Goal: Contribute content: Add original content to the website for others to see

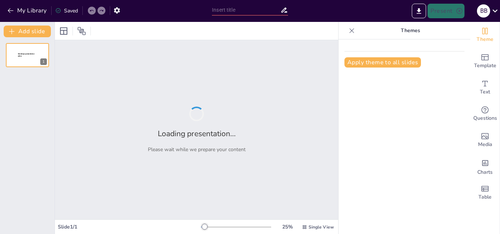
type input "Стрибки у висоту: порівняння стилів та їх особливості"
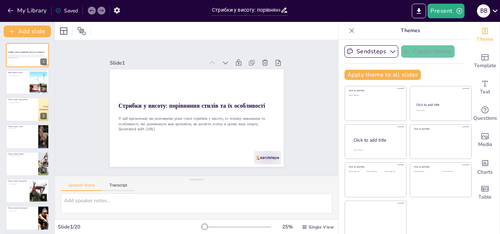
checkbox input "true"
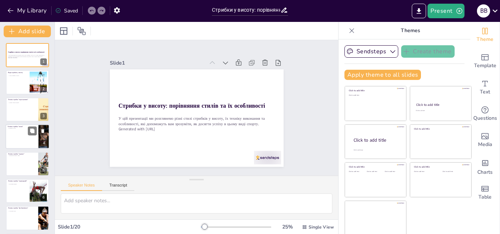
checkbox input "true"
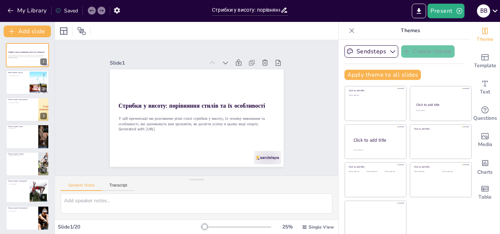
checkbox input "true"
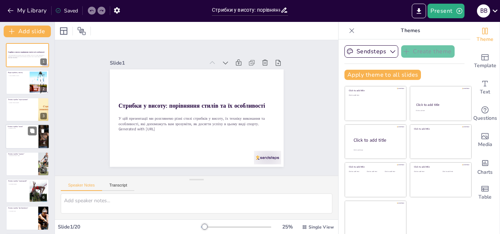
checkbox input "true"
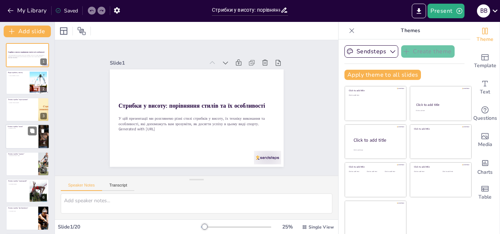
checkbox input "true"
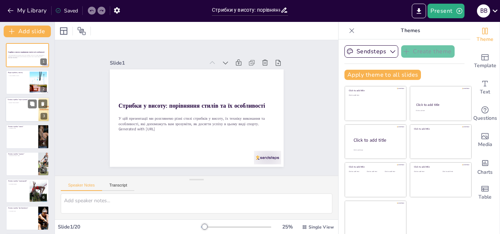
checkbox input "true"
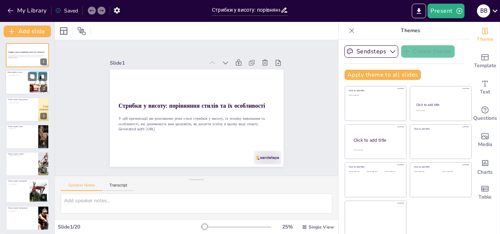
checkbox input "true"
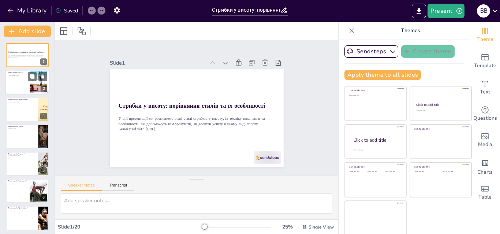
click at [17, 84] on div at bounding box center [27, 82] width 44 height 25
type textarea "Розуміння різних стилів стрибків у висоту важливе для спортсменів, оскільки кож…"
checkbox input "true"
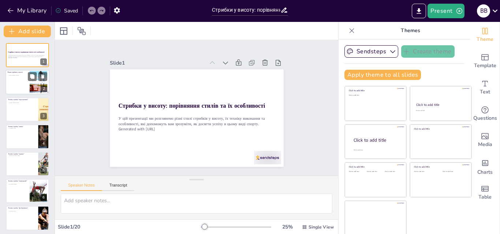
checkbox input "true"
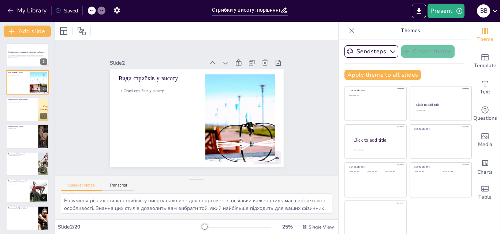
checkbox input "true"
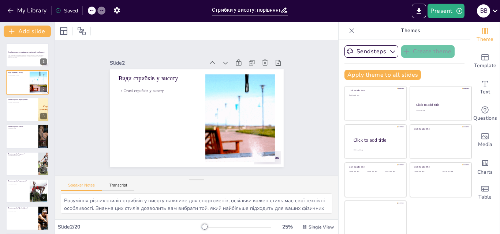
checkbox input "true"
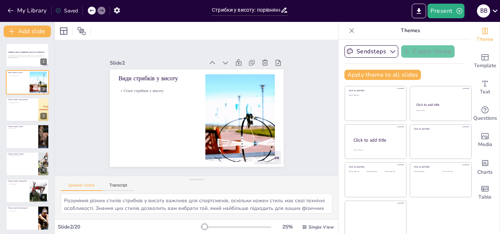
checkbox input "true"
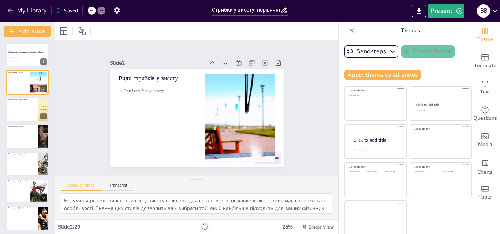
checkbox input "true"
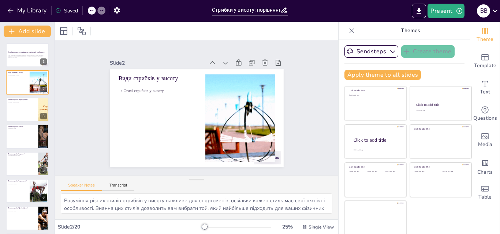
checkbox input "true"
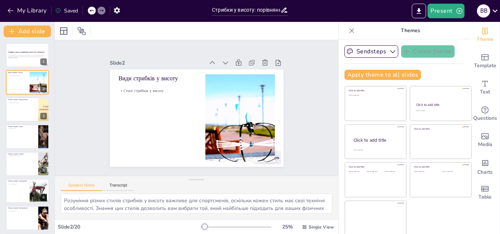
checkbox input "true"
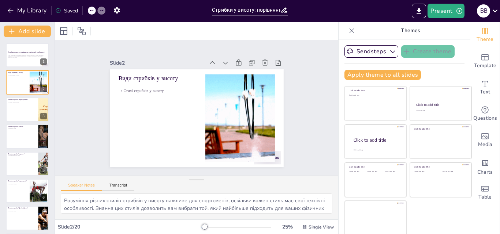
checkbox input "true"
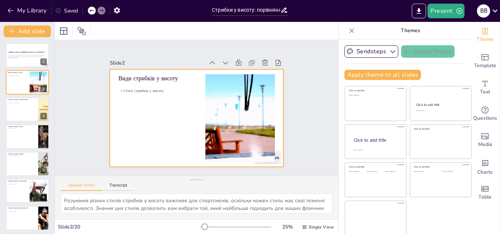
checkbox input "true"
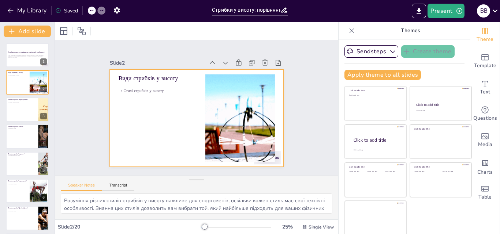
checkbox input "true"
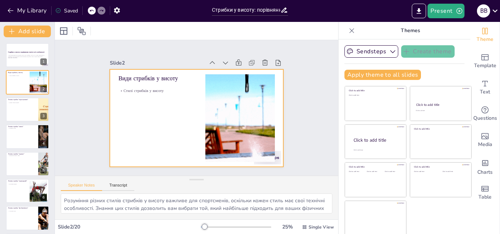
checkbox input "true"
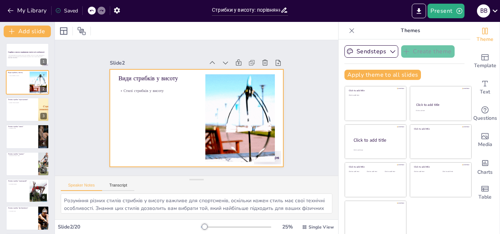
checkbox input "true"
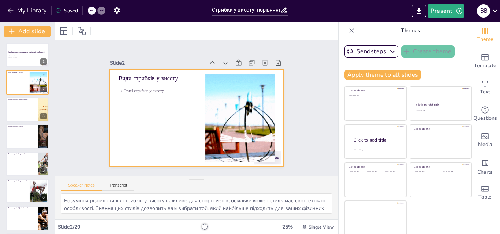
checkbox input "true"
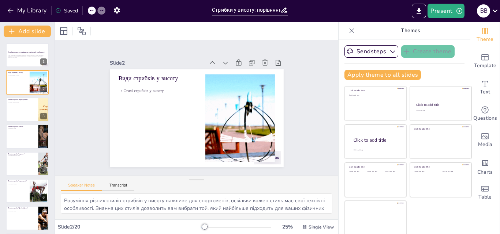
checkbox input "true"
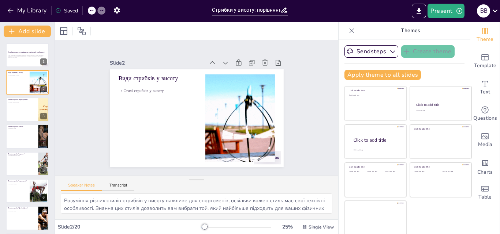
checkbox input "true"
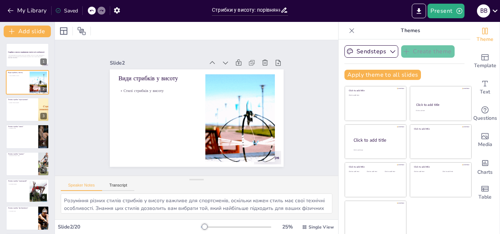
checkbox input "true"
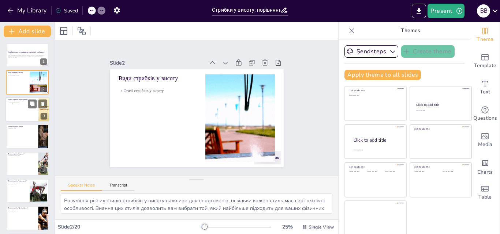
checkbox input "true"
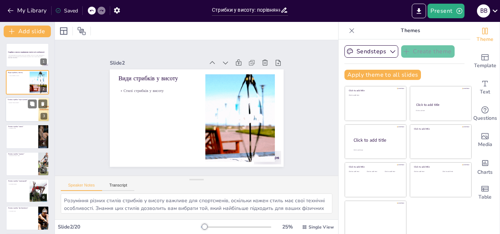
checkbox input "true"
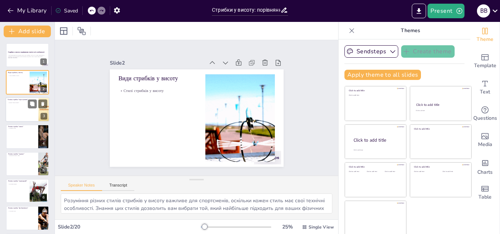
checkbox input "true"
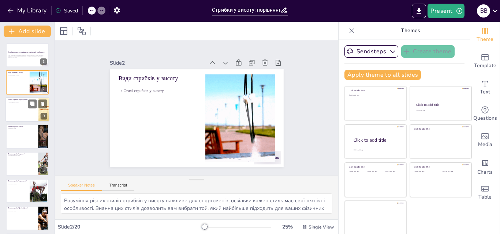
checkbox input "true"
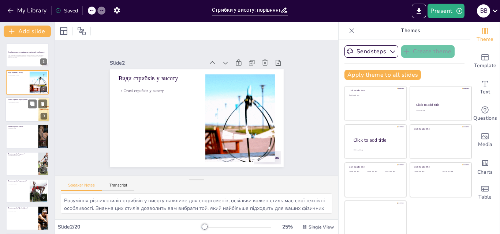
checkbox input "true"
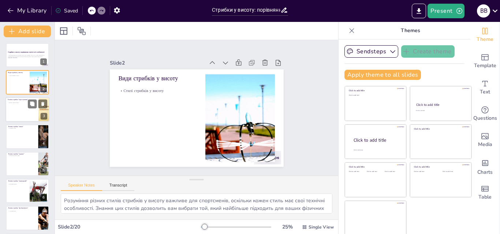
checkbox input "true"
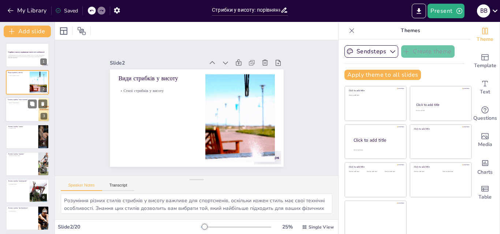
checkbox input "true"
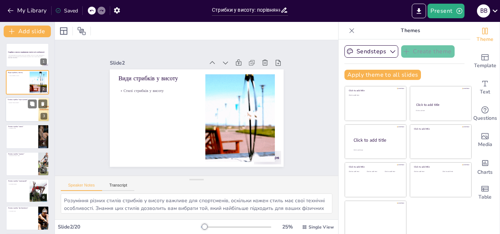
checkbox input "true"
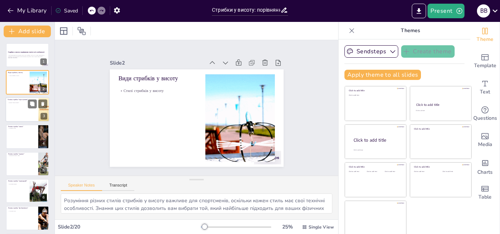
checkbox input "true"
click at [18, 114] on div at bounding box center [27, 109] width 44 height 25
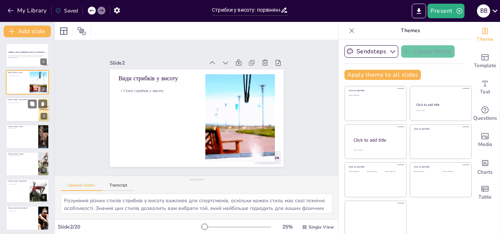
type textarea "Ця техніка важлива для спортсменів, оскільки правильний розбіг і контроль над р…"
checkbox input "true"
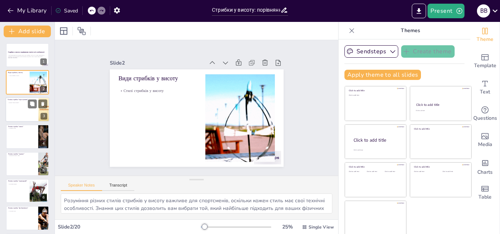
checkbox input "true"
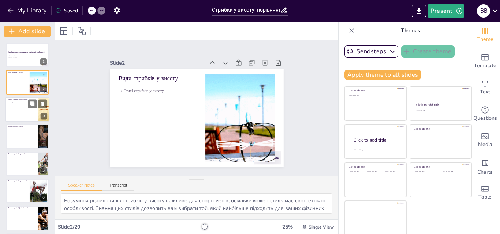
checkbox input "true"
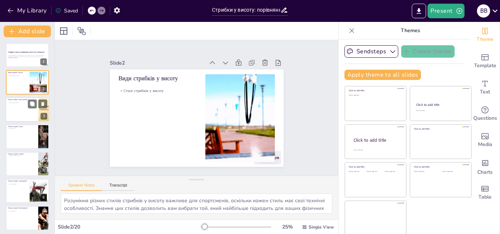
checkbox input "true"
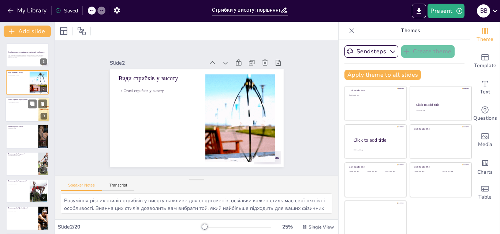
checkbox input "true"
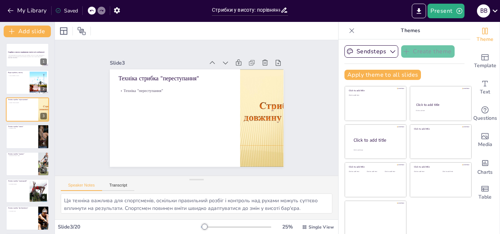
checkbox input "true"
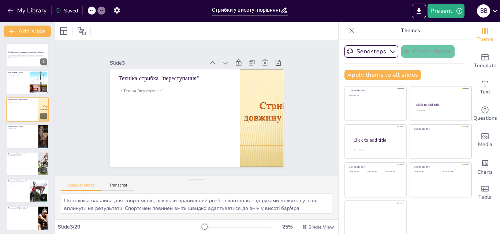
checkbox input "true"
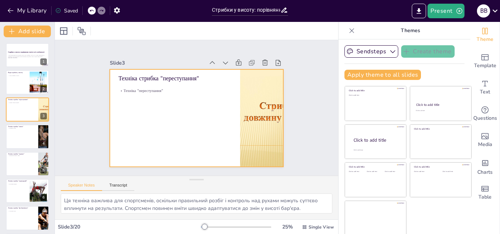
checkbox input "true"
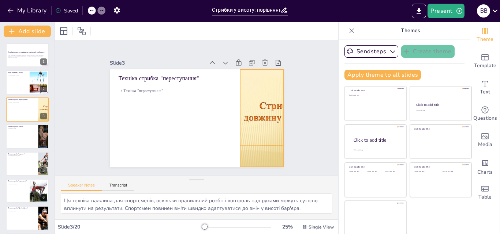
checkbox input "true"
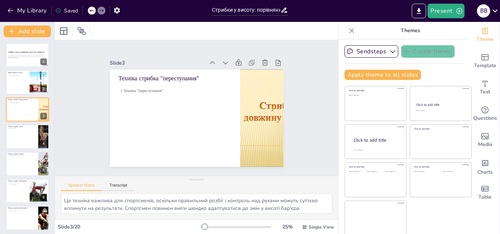
checkbox input "true"
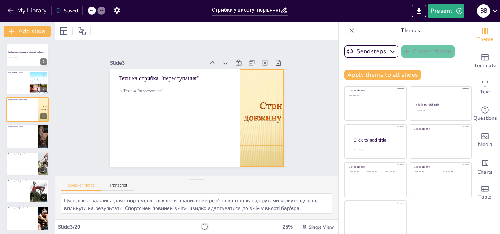
checkbox input "true"
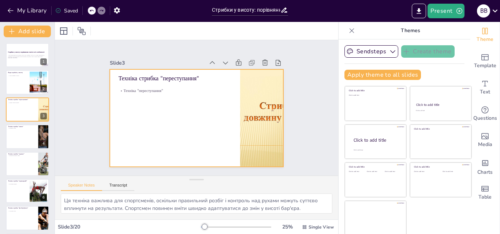
checkbox input "true"
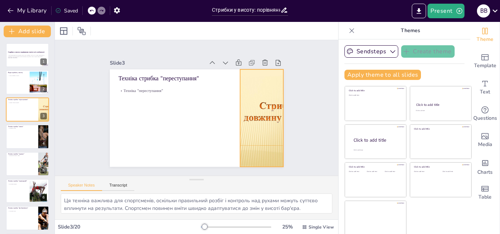
click at [237, 122] on div at bounding box center [255, 137] width 154 height 133
checkbox input "true"
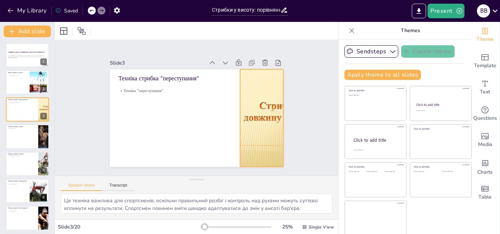
checkbox input "true"
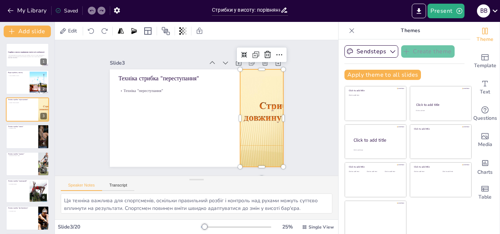
checkbox input "true"
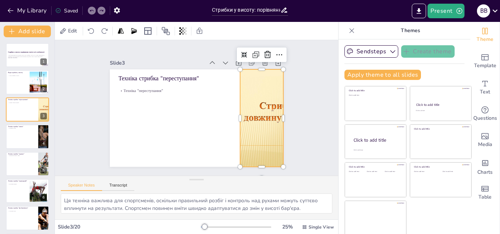
checkbox input "true"
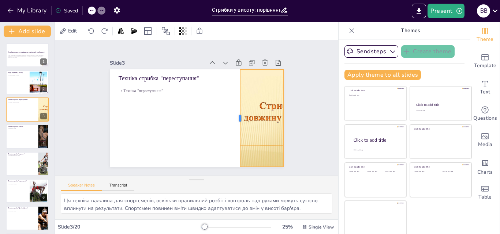
checkbox input "true"
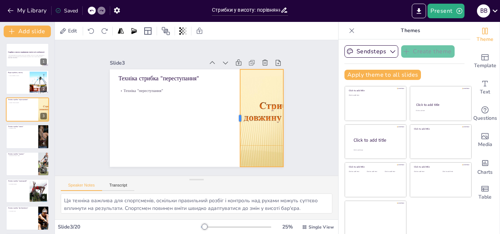
checkbox input "true"
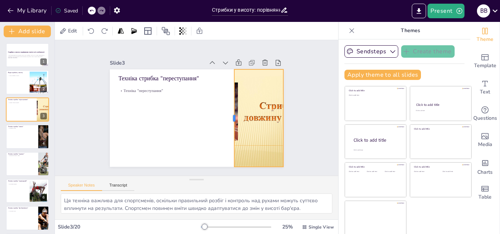
checkbox input "true"
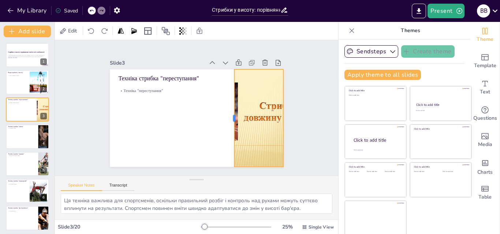
checkbox input "true"
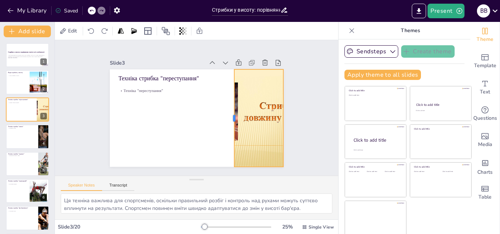
checkbox input "true"
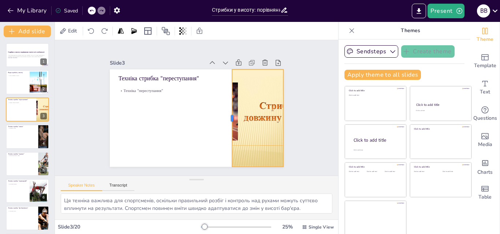
checkbox input "true"
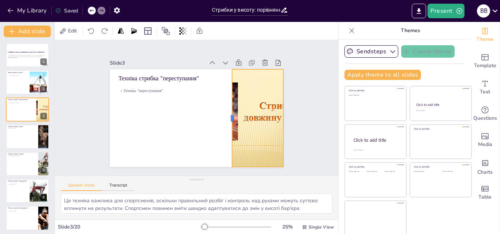
checkbox input "true"
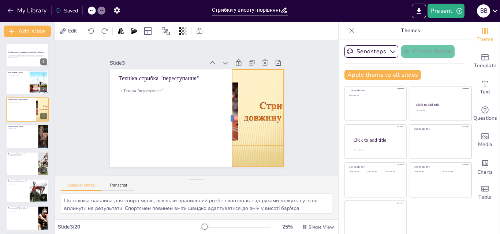
checkbox input "true"
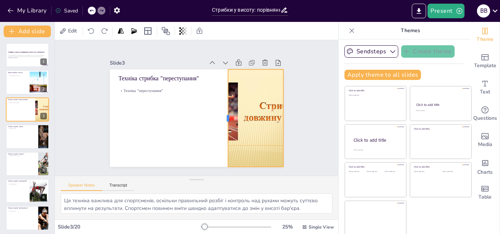
checkbox input "true"
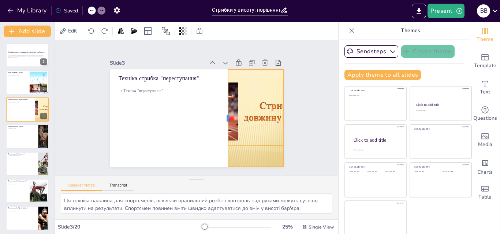
checkbox input "true"
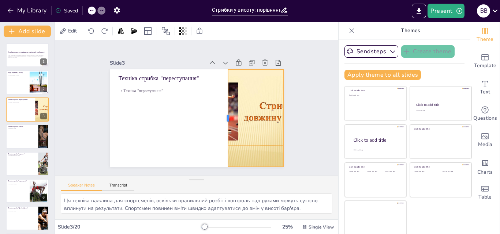
checkbox input "true"
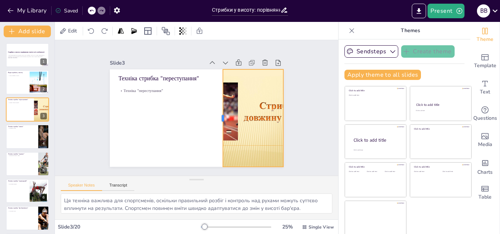
checkbox input "true"
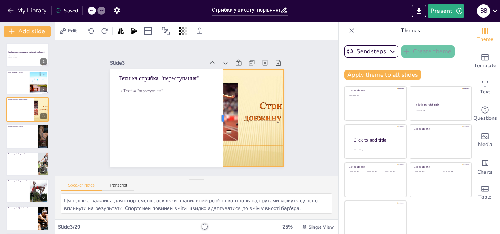
checkbox input "true"
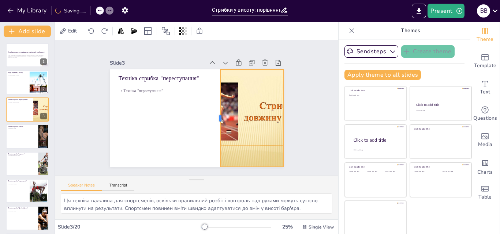
checkbox input "true"
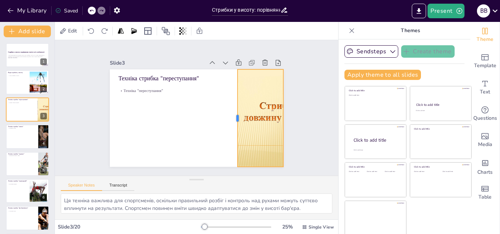
drag, startPoint x: 230, startPoint y: 115, endPoint x: 228, endPoint y: 118, distance: 3.9
click at [228, 118] on div at bounding box center [226, 132] width 45 height 91
click at [204, 227] on div at bounding box center [236, 228] width 70 height 6
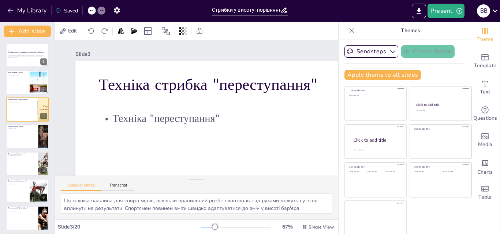
click at [201, 227] on div at bounding box center [208, 227] width 14 height 1
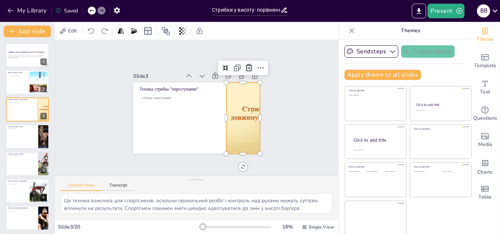
click at [201, 227] on div at bounding box center [236, 228] width 70 height 6
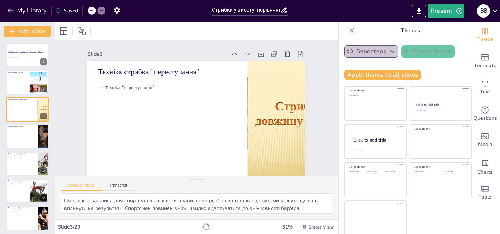
click at [390, 52] on icon "button" at bounding box center [392, 51] width 5 height 3
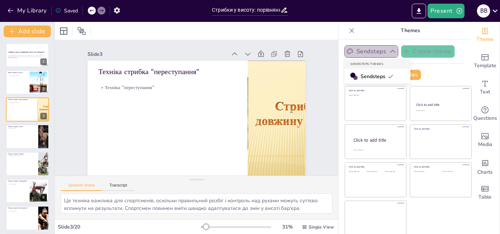
click at [389, 50] on icon "button" at bounding box center [392, 51] width 7 height 7
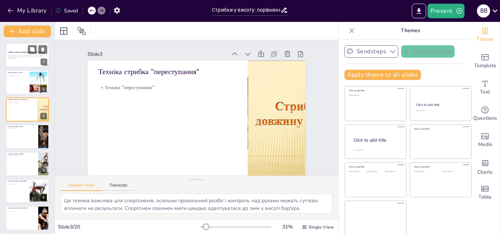
click at [25, 61] on div at bounding box center [27, 55] width 44 height 25
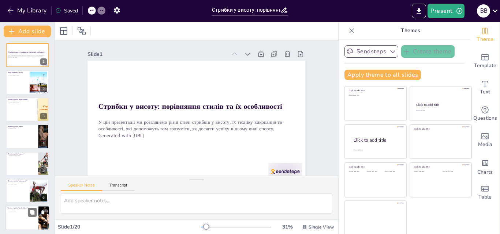
click at [11, 217] on div at bounding box center [27, 218] width 44 height 25
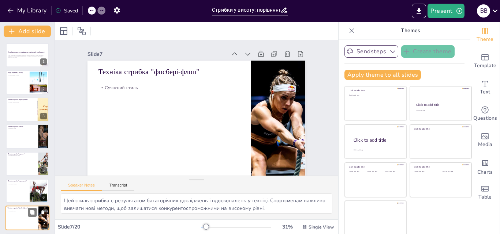
scroll to position [83, 0]
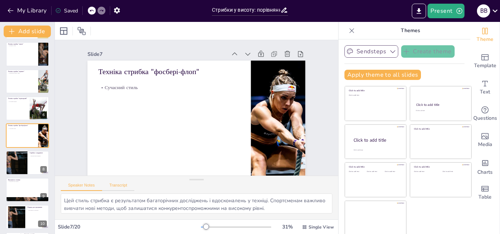
click at [119, 186] on button "Transcript" at bounding box center [118, 187] width 33 height 8
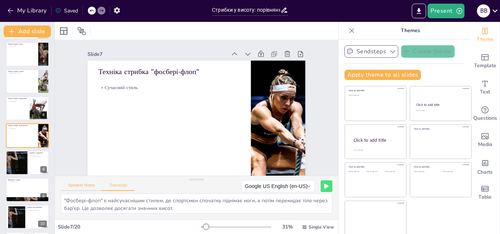
click at [81, 187] on button "Speaker Notes" at bounding box center [81, 187] width 41 height 8
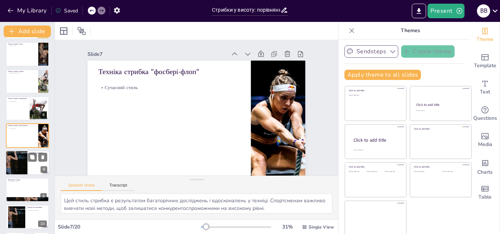
click at [20, 167] on div at bounding box center [16, 162] width 22 height 29
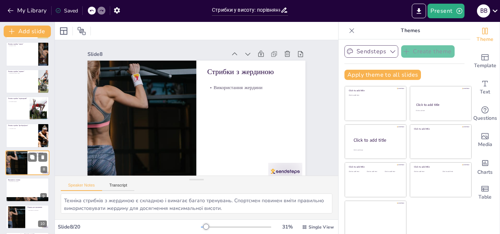
scroll to position [110, 0]
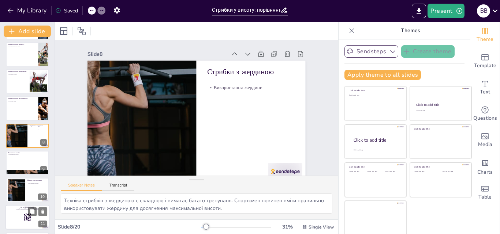
click at [19, 218] on div at bounding box center [27, 217] width 44 height 25
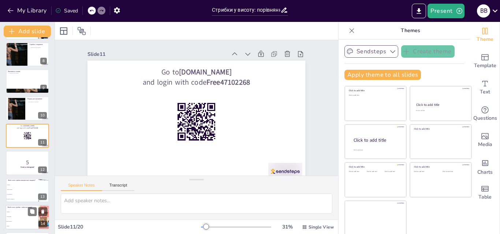
click at [24, 219] on li ""перекидний"" at bounding box center [21, 217] width 33 height 5
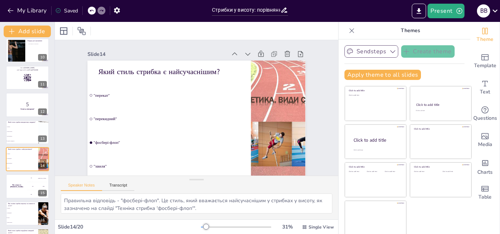
scroll to position [225, 0]
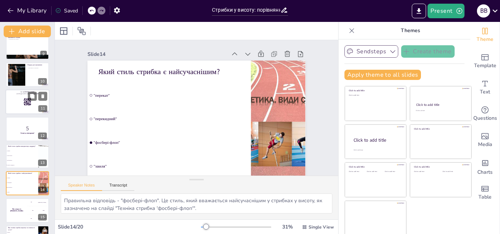
click at [19, 107] on div at bounding box center [27, 102] width 44 height 25
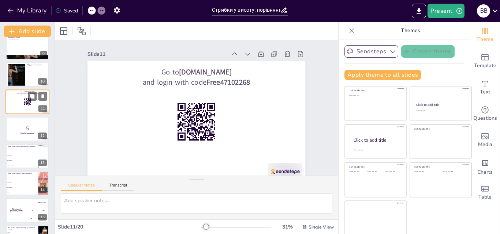
scroll to position [191, 0]
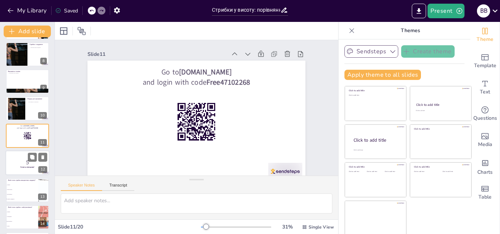
click at [18, 161] on p "5" at bounding box center [27, 163] width 39 height 8
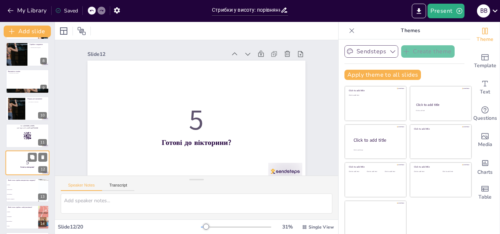
scroll to position [219, 0]
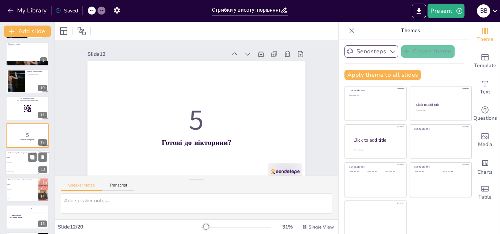
click at [19, 162] on li ""переступання"" at bounding box center [21, 162] width 33 height 5
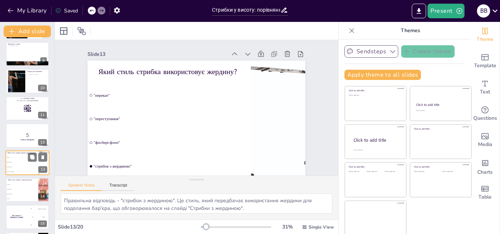
scroll to position [246, 0]
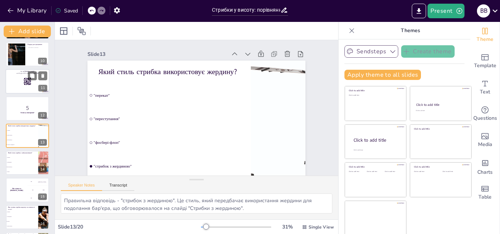
click at [17, 85] on div at bounding box center [27, 81] width 44 height 25
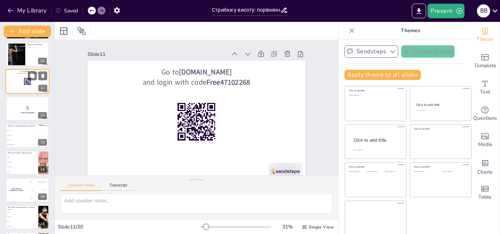
scroll to position [191, 0]
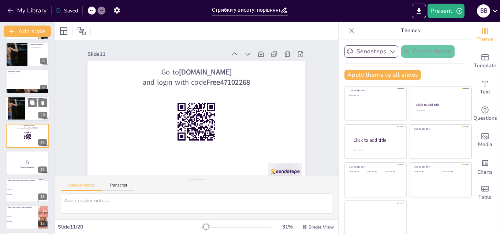
click at [15, 111] on div at bounding box center [17, 108] width 18 height 23
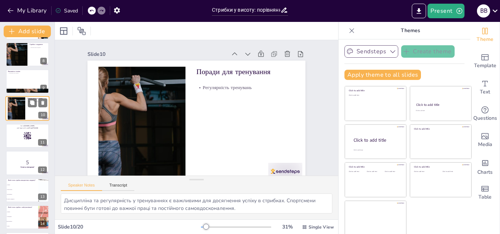
scroll to position [164, 0]
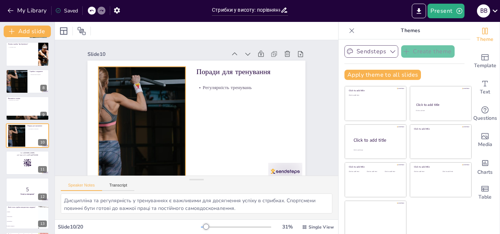
click at [129, 116] on div at bounding box center [142, 93] width 133 height 144
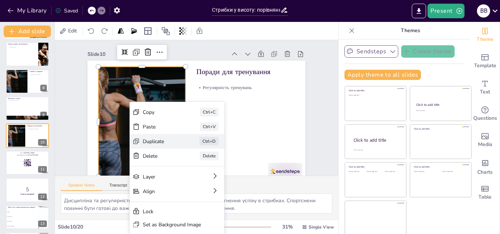
click at [166, 173] on div "Duplicate" at bounding box center [184, 183] width 36 height 21
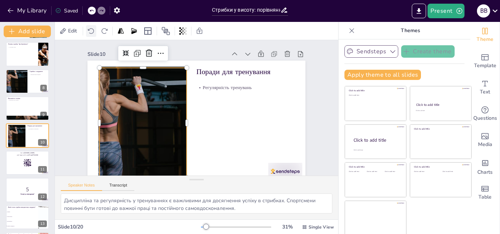
click at [90, 29] on icon at bounding box center [91, 30] width 6 height 5
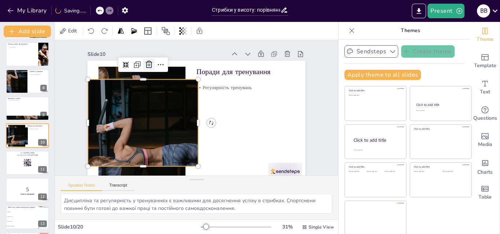
click at [161, 56] on icon at bounding box center [165, 52] width 8 height 9
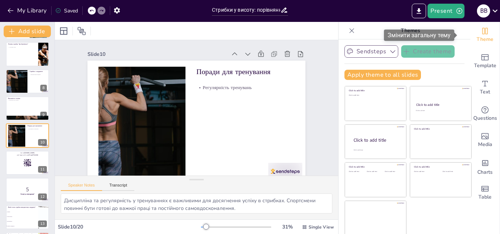
click at [482, 32] on icon "Change the overall theme" at bounding box center [484, 31] width 5 height 7
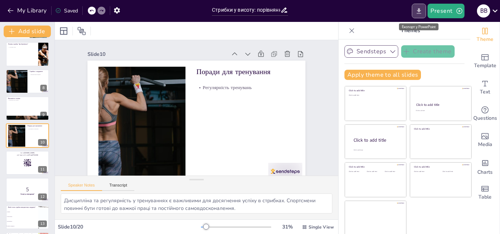
click at [418, 13] on icon "Export to PowerPoint" at bounding box center [418, 10] width 4 height 5
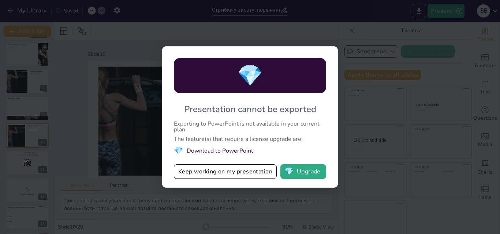
click at [222, 150] on li "💎 Download to PowerPoint" at bounding box center [250, 151] width 152 height 10
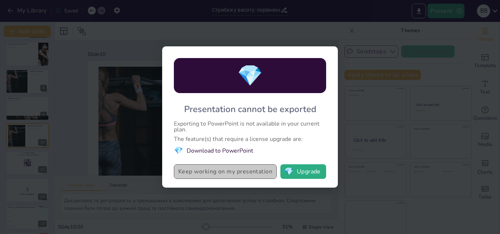
click at [218, 174] on button "Keep working on my presentation" at bounding box center [225, 172] width 103 height 15
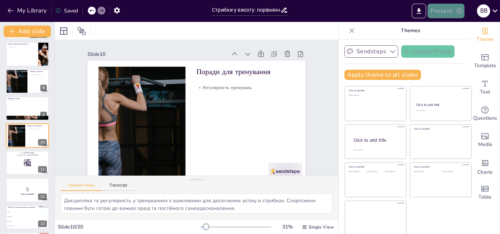
click at [450, 11] on button "Present" at bounding box center [445, 11] width 37 height 15
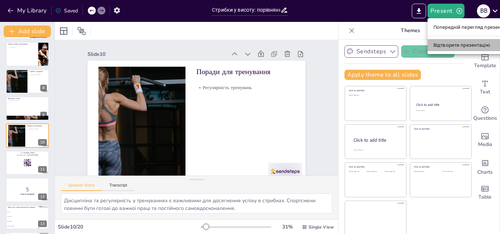
click at [447, 46] on font "Відтворити презентацію" at bounding box center [461, 44] width 57 height 5
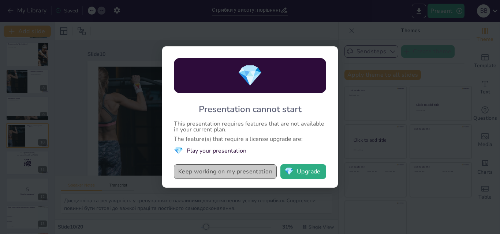
click at [221, 172] on button "Keep working on my presentation" at bounding box center [225, 172] width 103 height 15
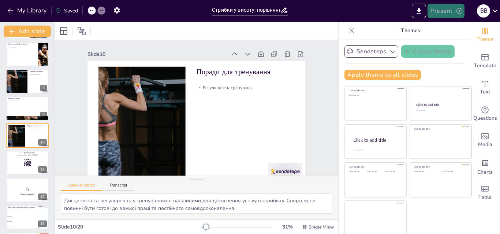
click at [446, 9] on button "Present" at bounding box center [445, 11] width 37 height 15
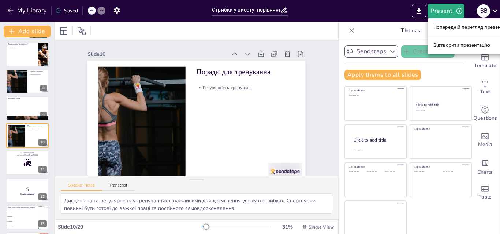
click at [448, 24] on font "Попередній перегляд презентації" at bounding box center [472, 26] width 78 height 5
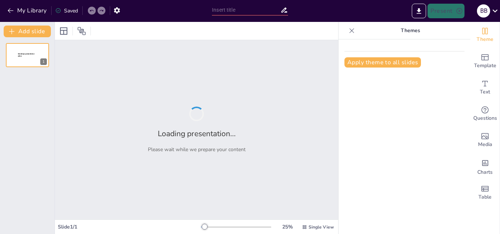
type input "Стрибки у висоту: порівняння стилів та їх особливості"
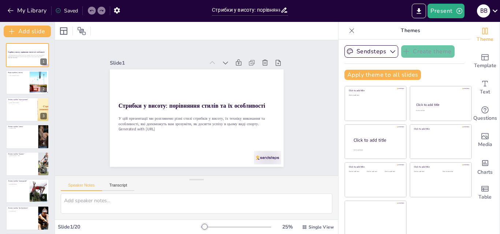
checkbox input "true"
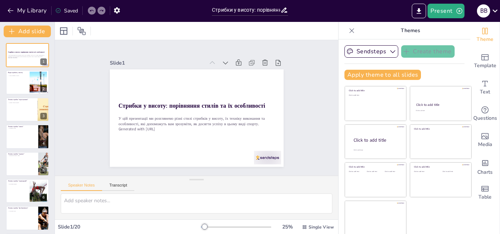
checkbox input "true"
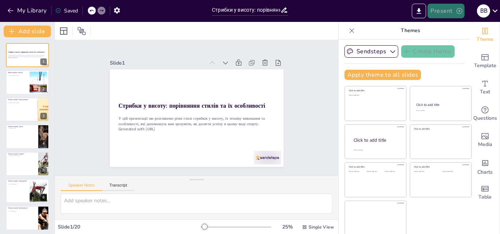
click at [448, 11] on button "Present" at bounding box center [445, 11] width 37 height 15
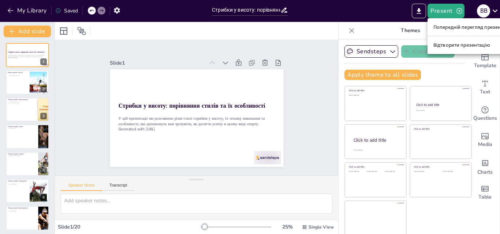
click at [446, 29] on font "Попередній перегляд презентації" at bounding box center [472, 26] width 78 height 5
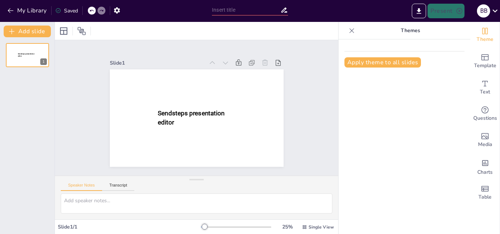
type input "Стрибки у висоту: порівняння стилів та їх особливості"
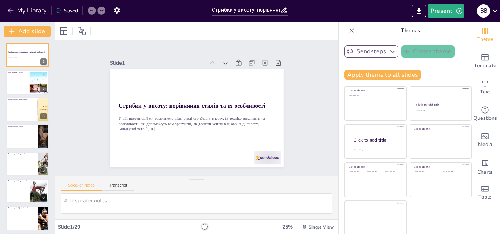
checkbox input "true"
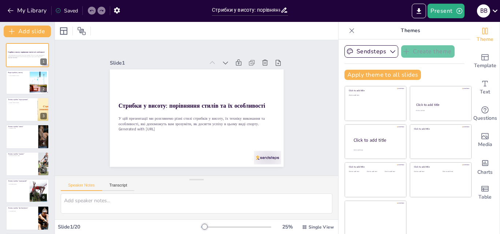
checkbox input "true"
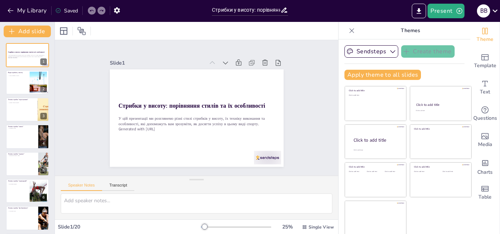
checkbox input "true"
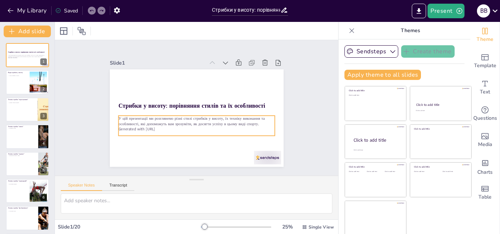
checkbox input "true"
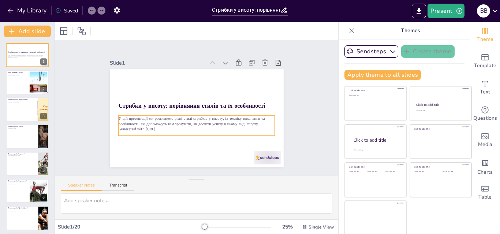
checkbox input "true"
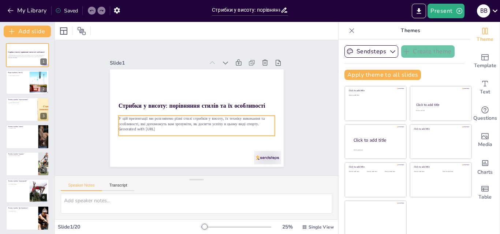
checkbox input "true"
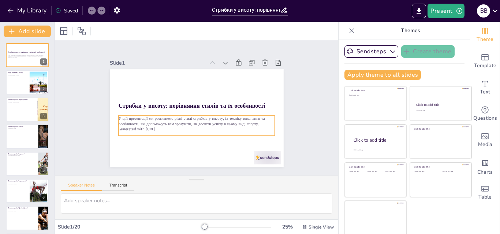
click at [159, 127] on p "Generated with [URL]" at bounding box center [196, 129] width 156 height 5
checkbox input "true"
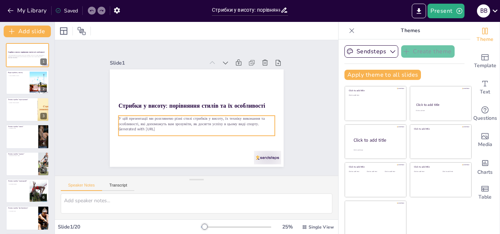
checkbox input "true"
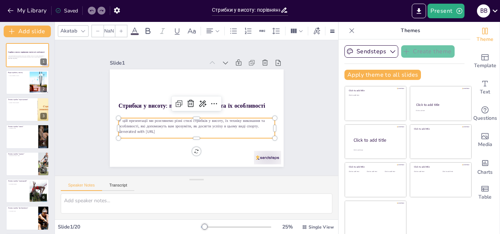
type input "32"
checkbox input "true"
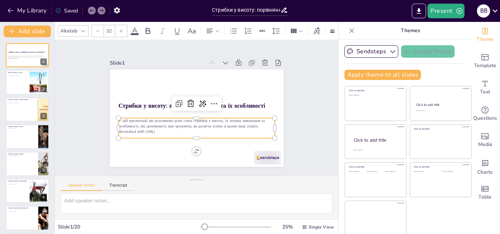
checkbox input "true"
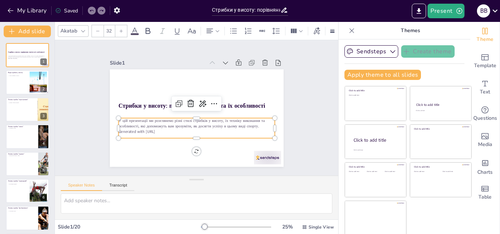
checkbox input "true"
click at [158, 129] on p "Generated with [URL]" at bounding box center [196, 131] width 156 height 5
checkbox input "true"
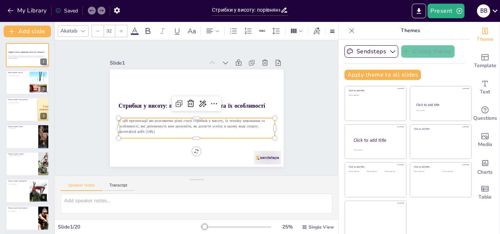
checkbox input "true"
click at [155, 129] on p "Generated with [URL]" at bounding box center [196, 131] width 156 height 5
checkbox input "true"
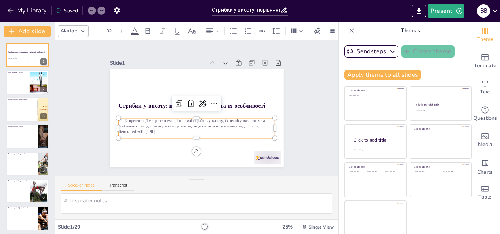
checkbox input "true"
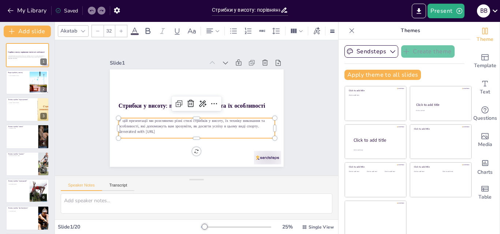
checkbox input "true"
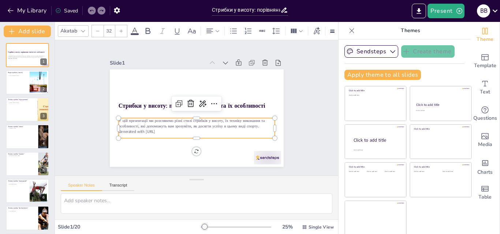
checkbox input "true"
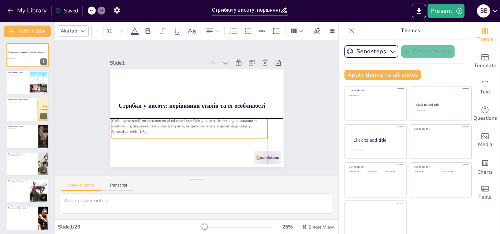
checkbox input "true"
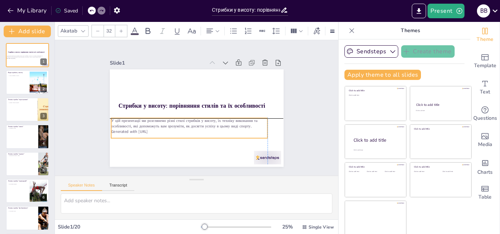
checkbox input "true"
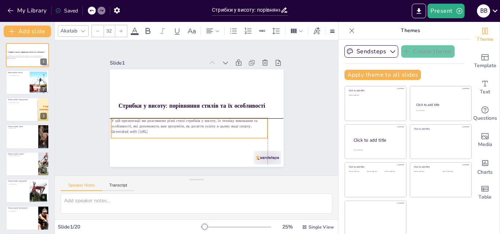
checkbox input "true"
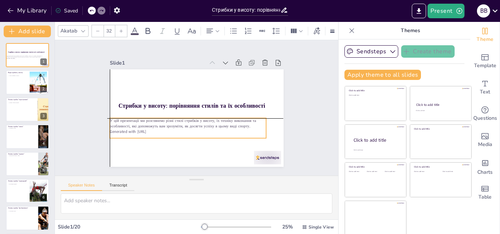
checkbox input "true"
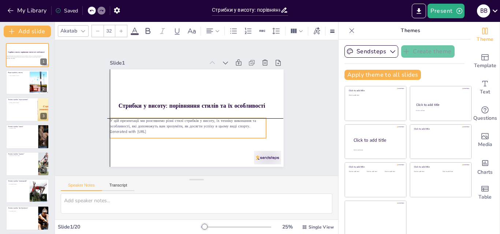
checkbox input "true"
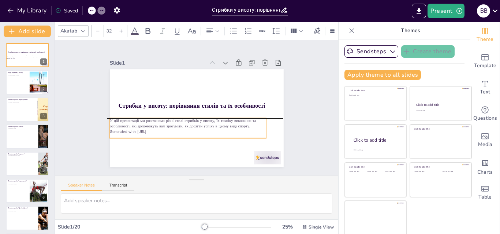
checkbox input "true"
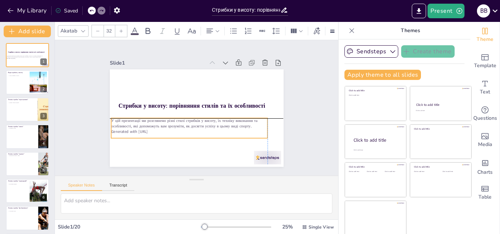
checkbox input "true"
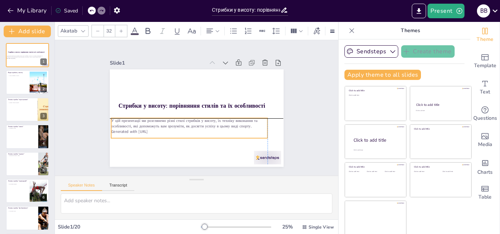
checkbox input "true"
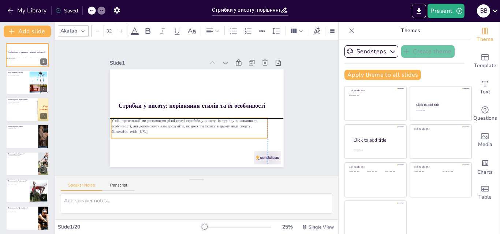
checkbox input "true"
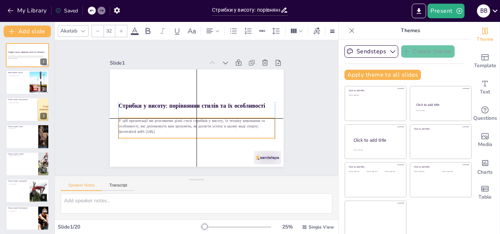
checkbox input "true"
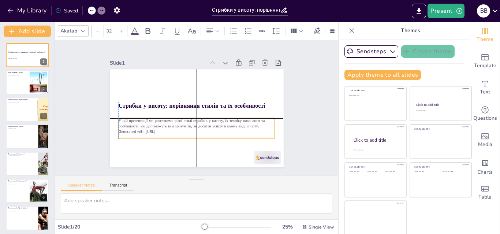
checkbox input "true"
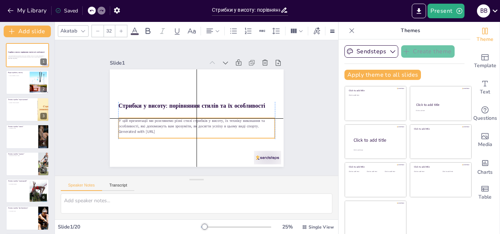
checkbox input "true"
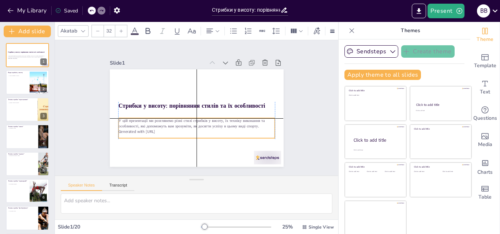
checkbox input "true"
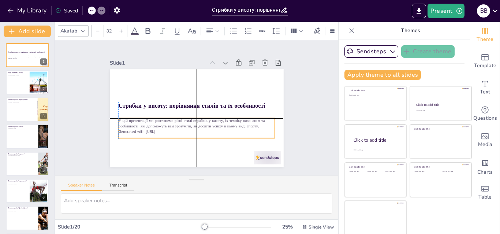
click at [161, 131] on p "Generated with [URL]" at bounding box center [196, 131] width 156 height 5
checkbox input "true"
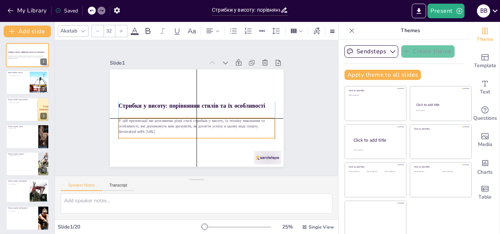
checkbox input "true"
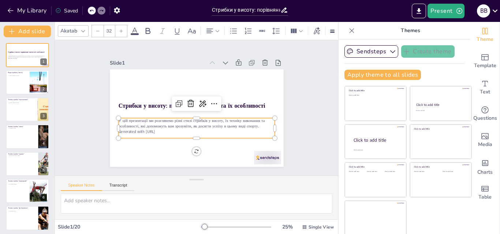
checkbox input "true"
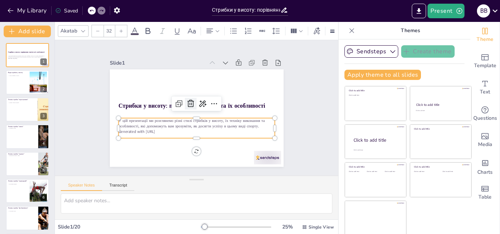
checkbox input "true"
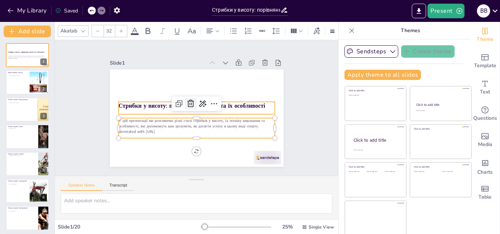
checkbox input "true"
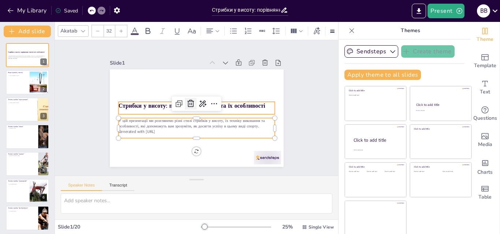
checkbox input "true"
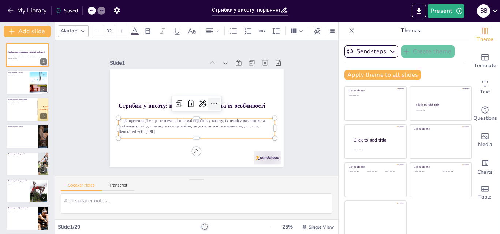
click at [210, 100] on icon at bounding box center [214, 103] width 9 height 9
checkbox input "true"
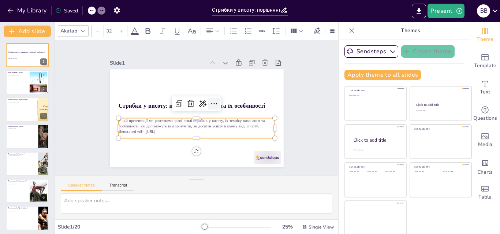
checkbox input "true"
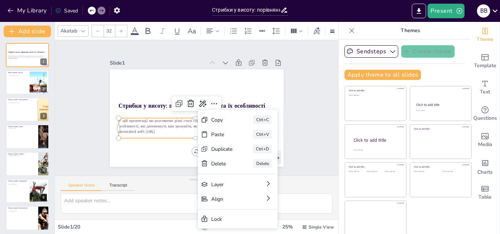
checkbox input "true"
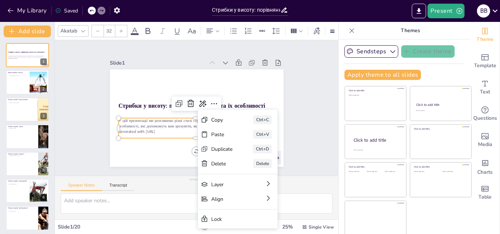
checkbox input "true"
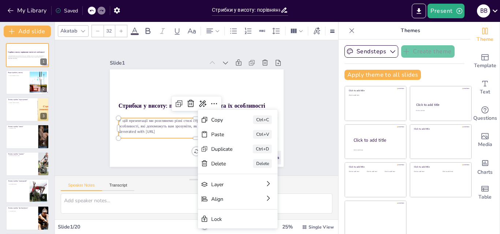
checkbox input "true"
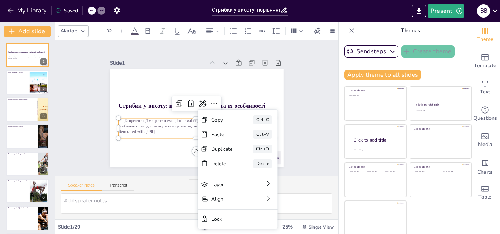
checkbox input "true"
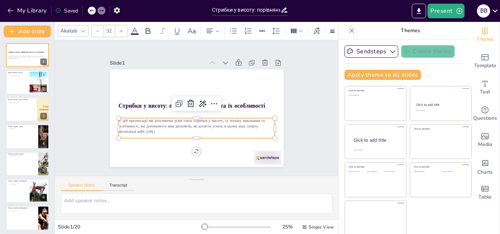
click at [156, 129] on p "Generated with [URL]" at bounding box center [196, 131] width 156 height 5
checkbox input "true"
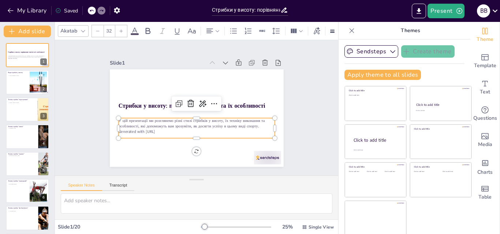
checkbox input "true"
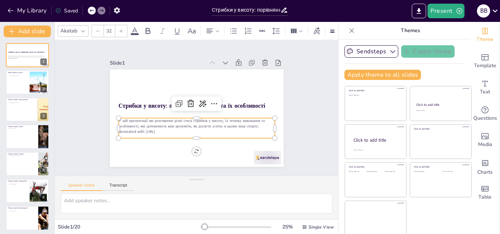
checkbox input "true"
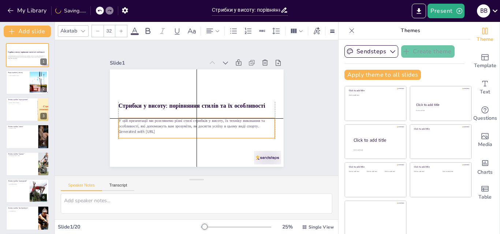
checkbox input "true"
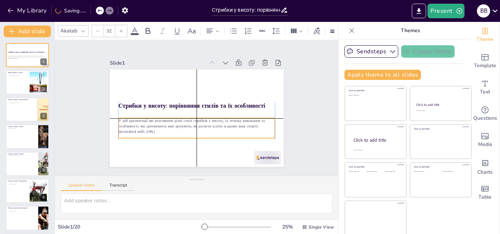
checkbox input "true"
click at [163, 129] on p "Generated with [URL]" at bounding box center [196, 131] width 156 height 5
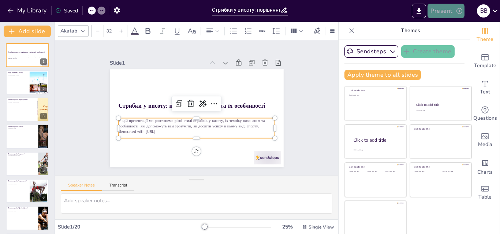
click at [459, 11] on icon "button" at bounding box center [459, 11] width 6 height 6
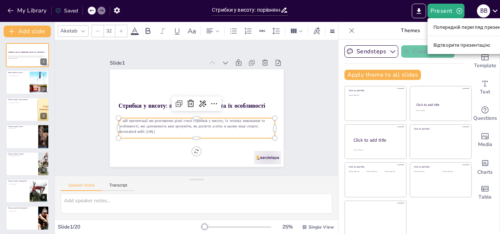
click at [455, 26] on font "Попередній перегляд презентації" at bounding box center [472, 26] width 78 height 5
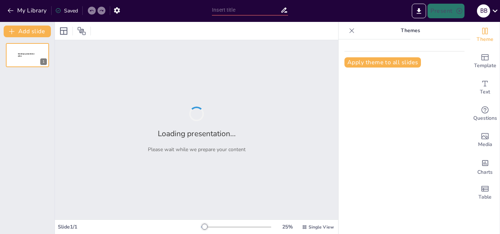
type input "Стрибки у висоту: порівняння стилів та їх особливості"
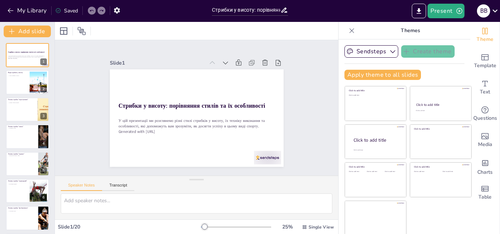
checkbox input "true"
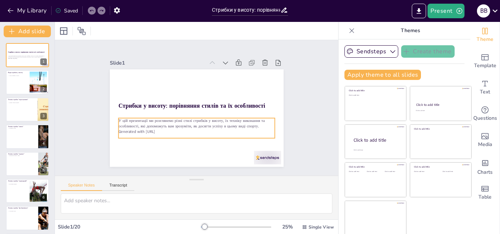
checkbox input "true"
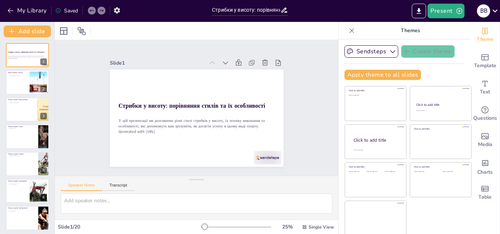
checkbox input "true"
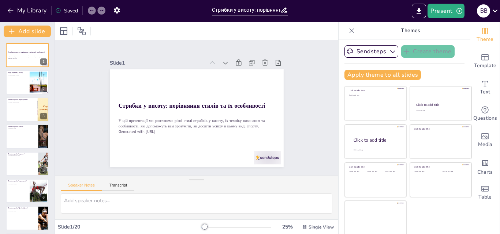
checkbox input "true"
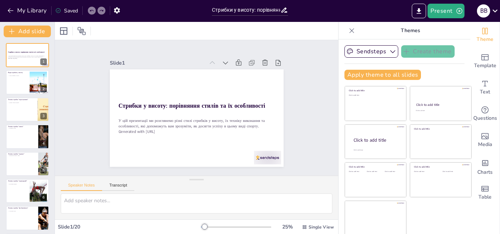
checkbox input "true"
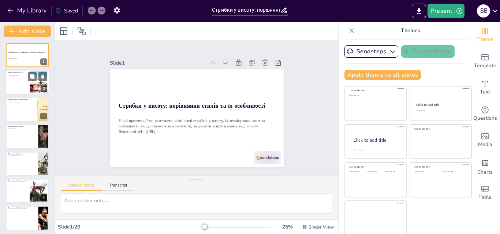
checkbox input "true"
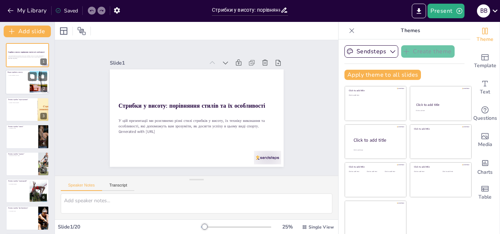
checkbox input "true"
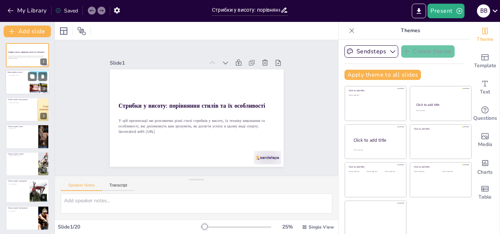
click at [15, 85] on div at bounding box center [27, 82] width 44 height 25
type textarea "Розуміння різних стилів стрибків у висоту важливе для спортсменів, оскільки кож…"
checkbox input "true"
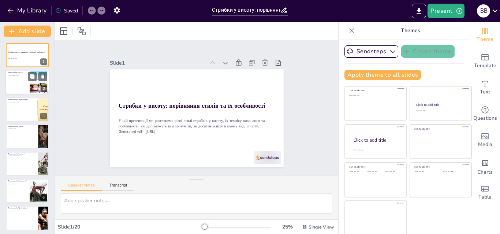
checkbox input "true"
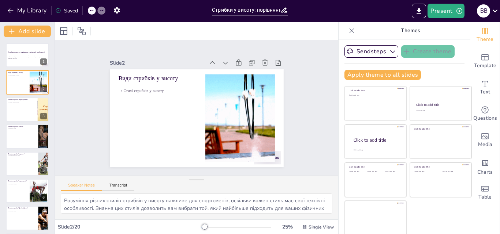
checkbox input "true"
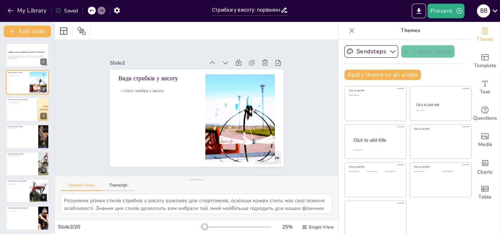
checkbox input "true"
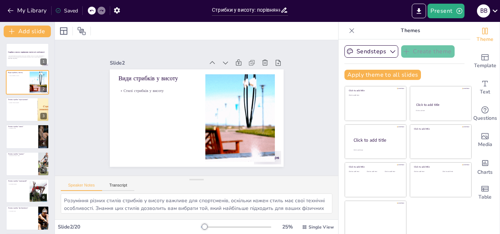
checkbox input "true"
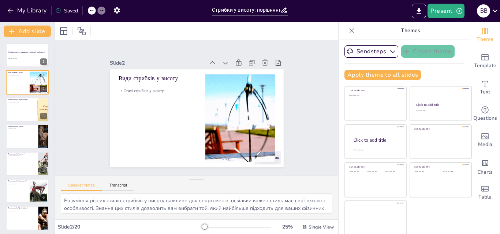
checkbox input "true"
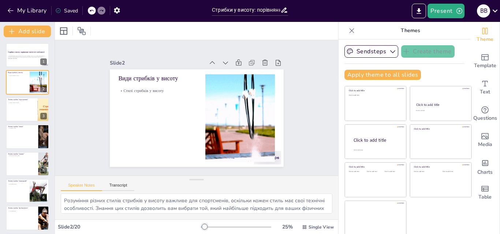
checkbox input "true"
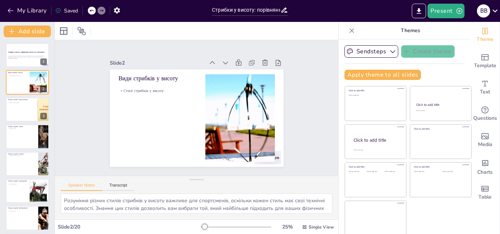
checkbox input "true"
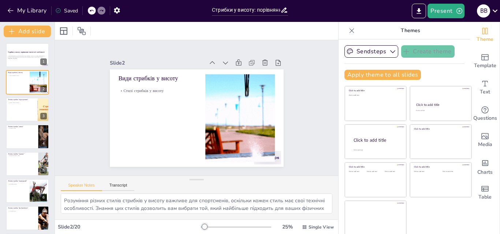
checkbox input "true"
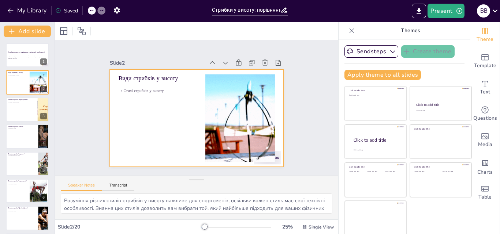
checkbox input "true"
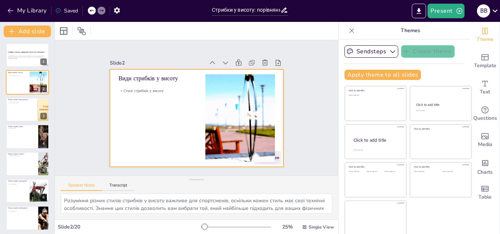
checkbox input "true"
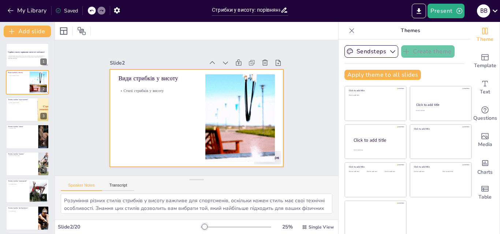
checkbox input "true"
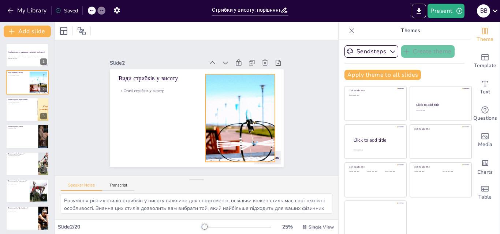
checkbox input "true"
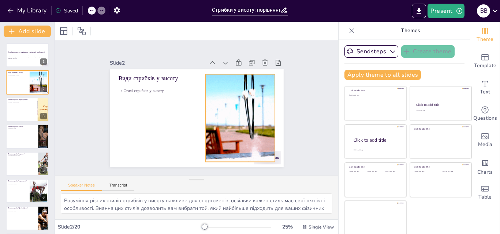
checkbox input "true"
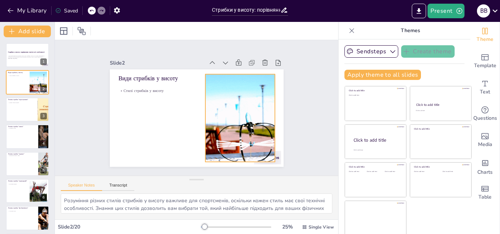
checkbox input "true"
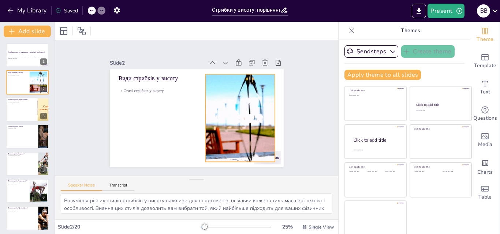
checkbox input "true"
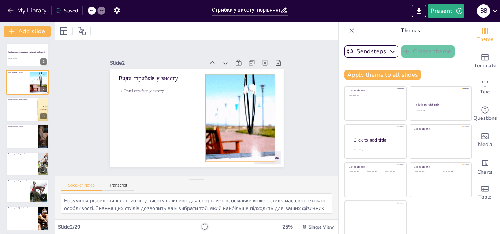
checkbox input "true"
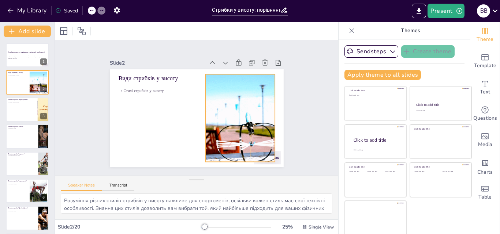
checkbox input "true"
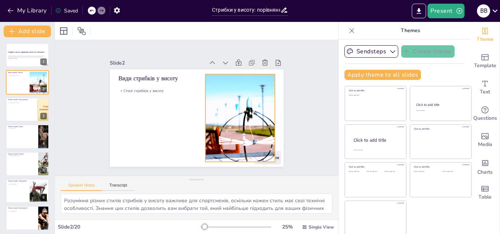
checkbox input "true"
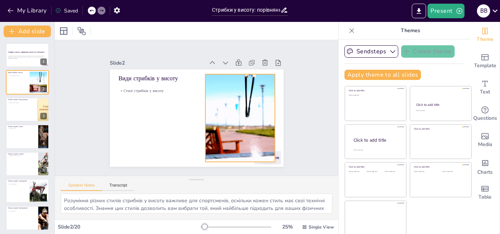
checkbox input "true"
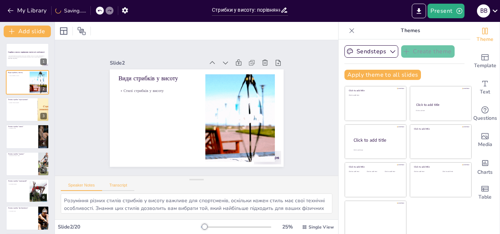
click at [119, 185] on button "Transcript" at bounding box center [118, 187] width 33 height 8
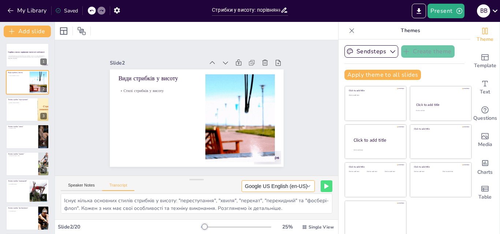
click at [298, 186] on button "Google US English (en-US)" at bounding box center [277, 187] width 73 height 12
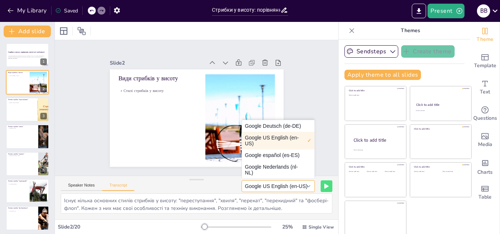
click at [298, 186] on button "Google US English (en-US)" at bounding box center [277, 187] width 73 height 12
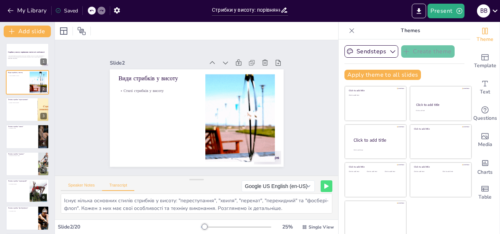
click at [79, 184] on button "Speaker Notes" at bounding box center [81, 187] width 41 height 8
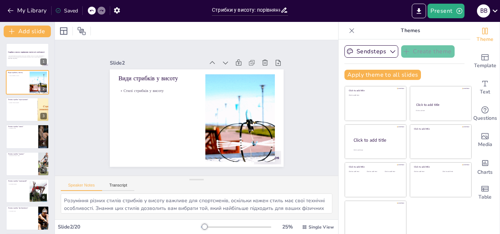
checkbox input "true"
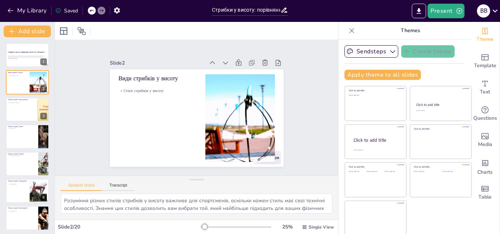
checkbox input "true"
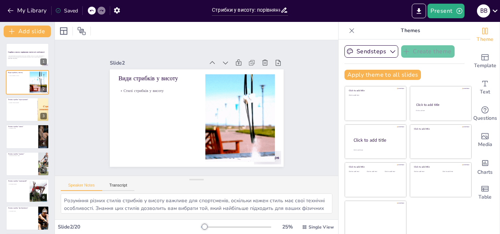
checkbox input "true"
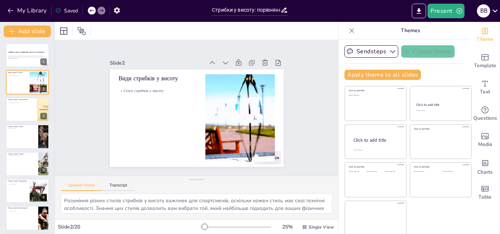
checkbox input "true"
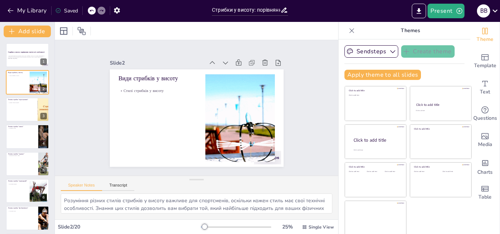
checkbox input "true"
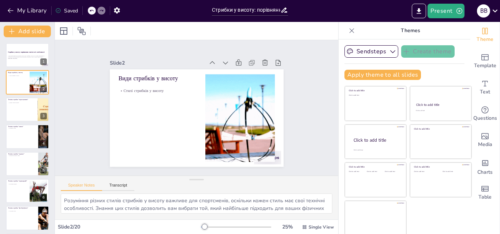
checkbox input "true"
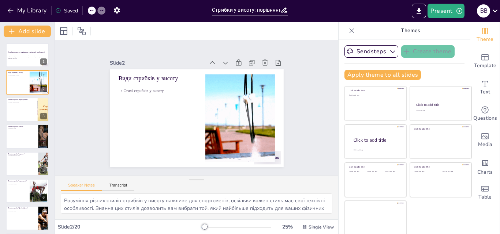
checkbox input "true"
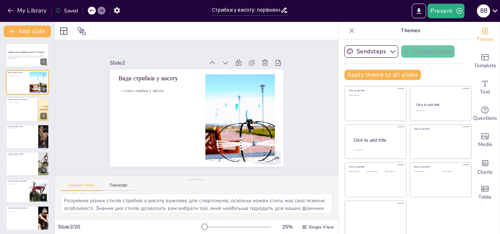
checkbox input "true"
